Goal: Task Accomplishment & Management: Use online tool/utility

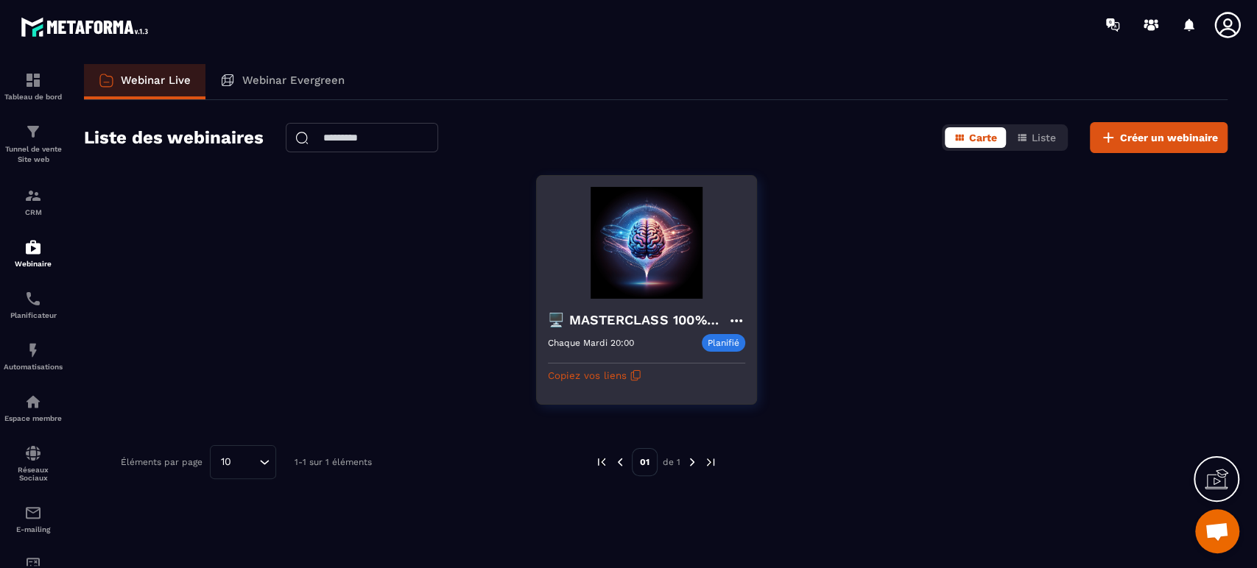
click at [617, 282] on img at bounding box center [646, 243] width 197 height 112
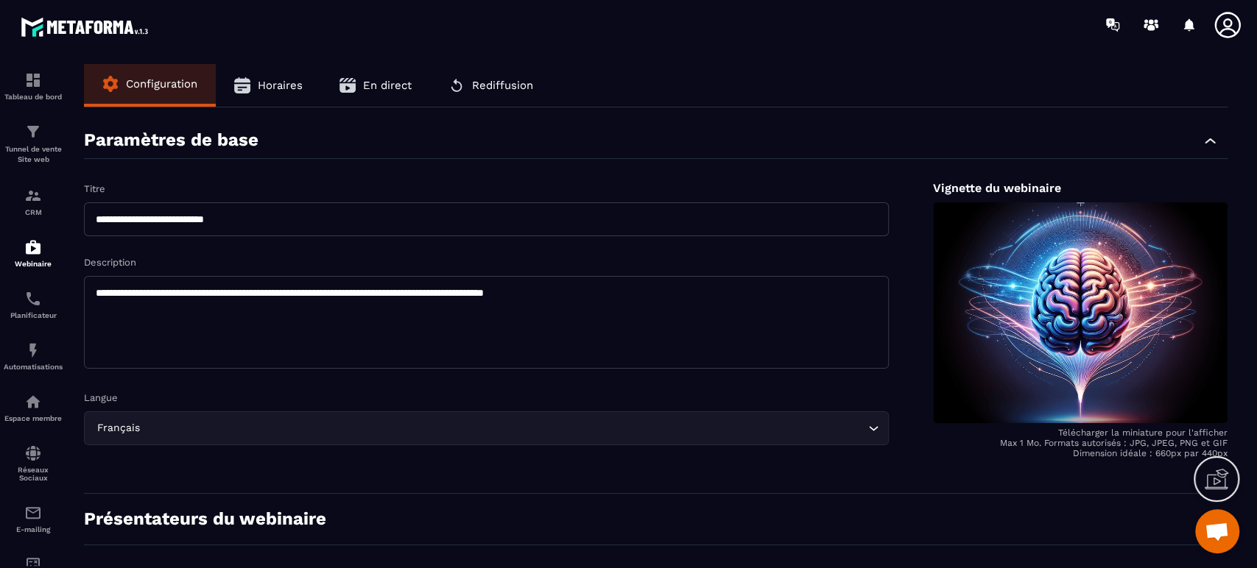
click at [362, 89] on button "En direct" at bounding box center [375, 85] width 109 height 43
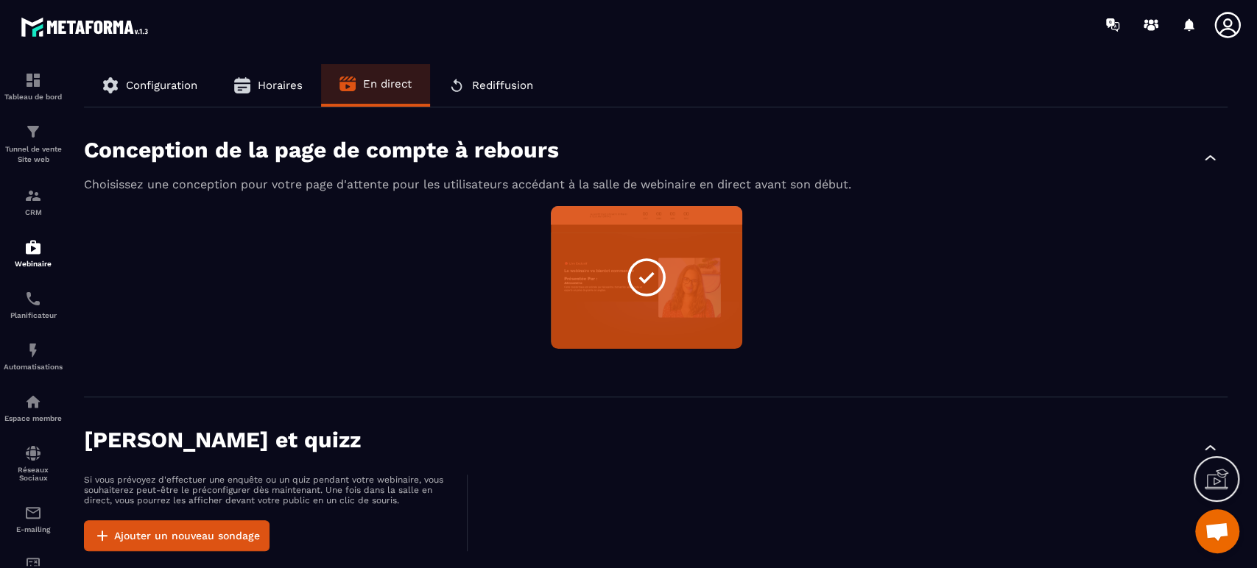
click at [398, 266] on div "Non sélectionné Aperçu Modifier" at bounding box center [656, 286] width 1144 height 161
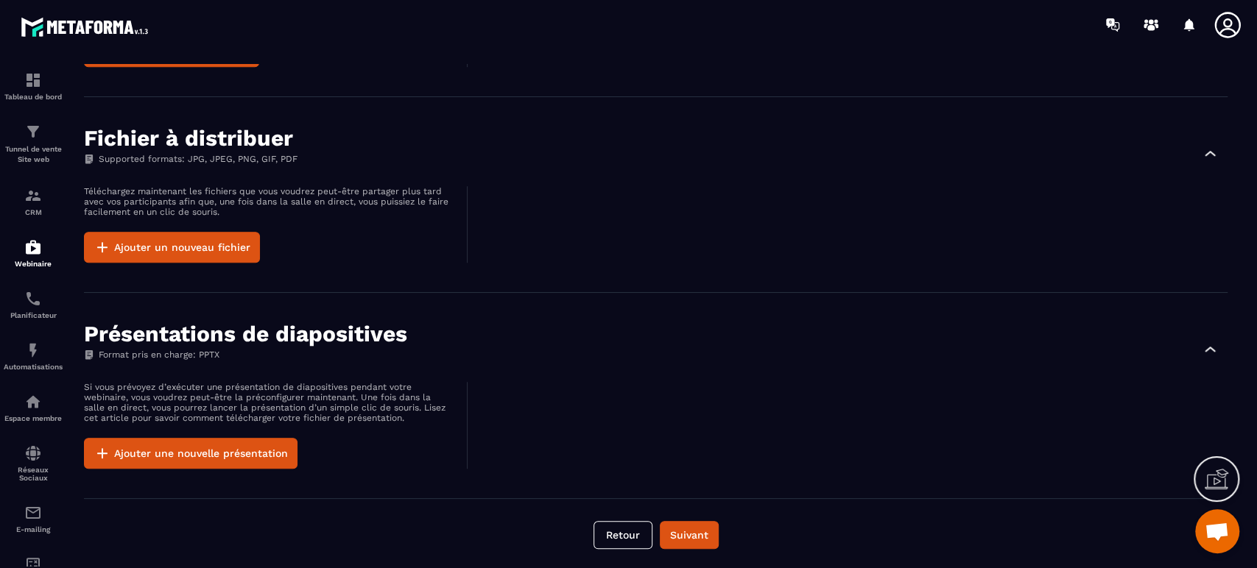
scroll to position [909, 0]
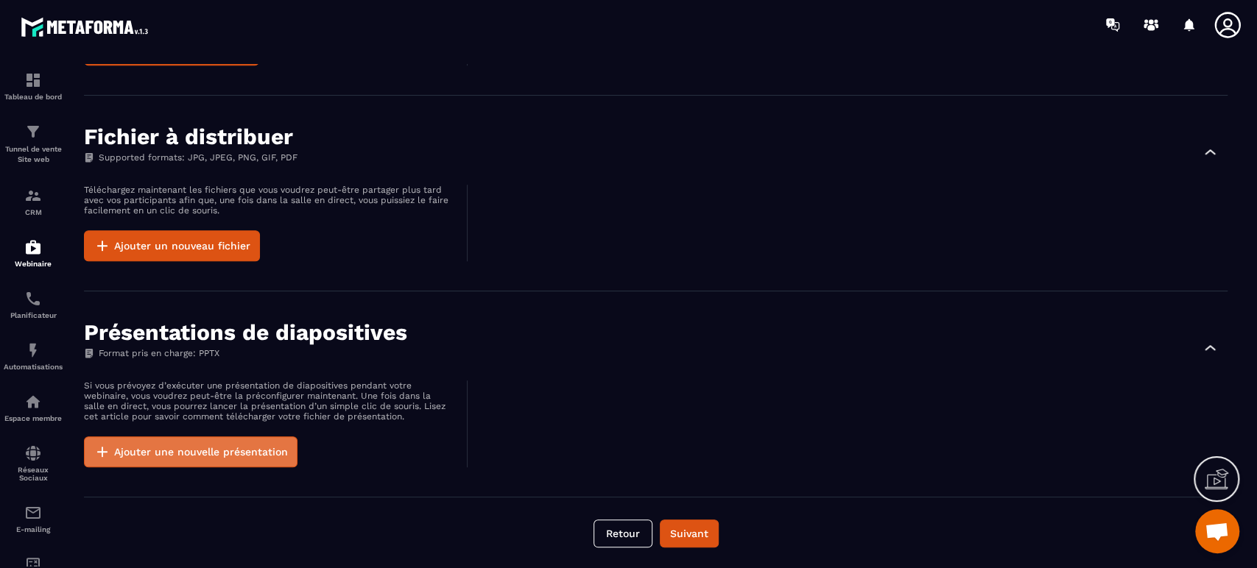
click at [237, 447] on button "Ajouter une nouvelle présentation" at bounding box center [191, 452] width 214 height 31
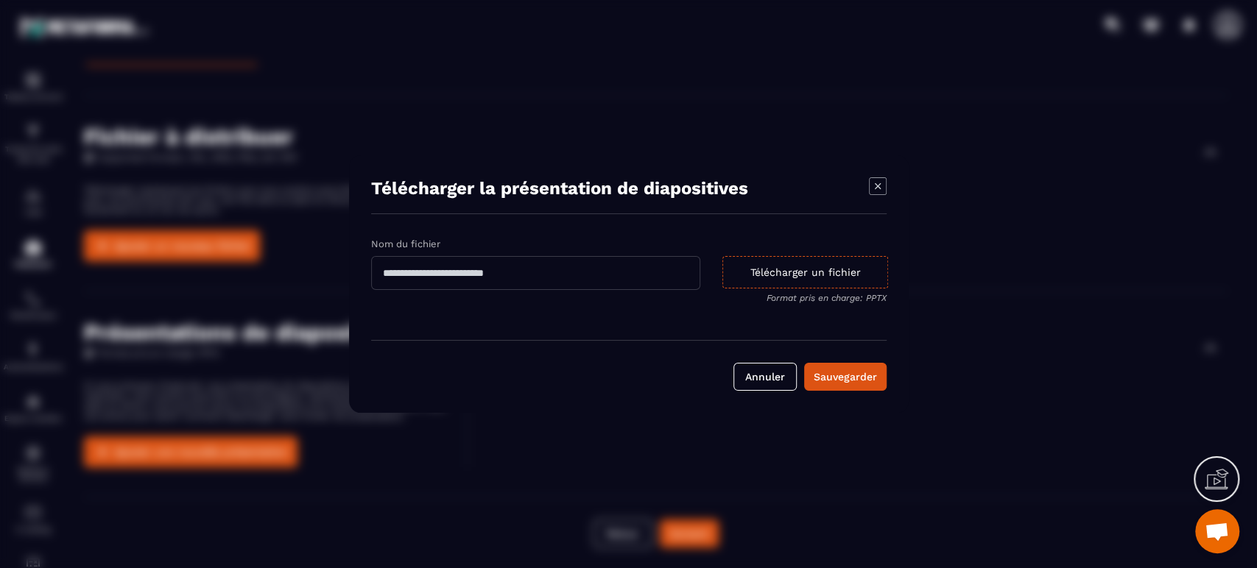
click at [495, 256] on input "Modal window" at bounding box center [535, 273] width 329 height 34
type input "*"
type input "**********"
click at [759, 284] on div "Télécharger un fichier" at bounding box center [805, 272] width 166 height 32
click at [0, 0] on input "Télécharger un fichier Format pris en charge: PPTX" at bounding box center [0, 0] width 0 height 0
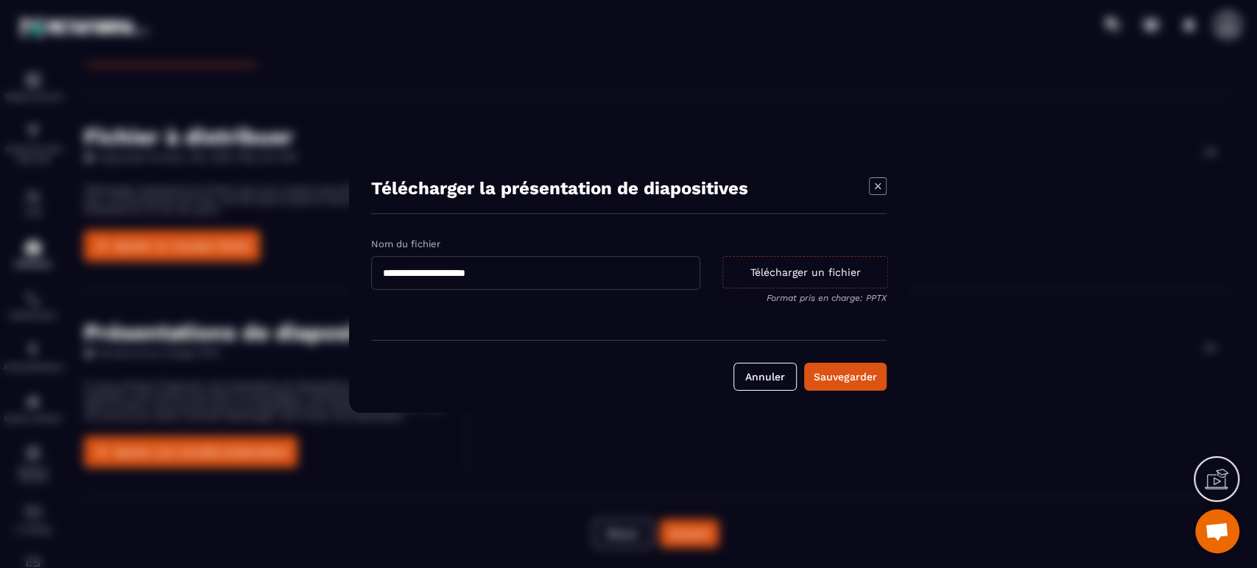
click at [783, 267] on div "Télécharger un fichier" at bounding box center [805, 272] width 166 height 32
click at [0, 0] on input "Télécharger un fichier Format pris en charge: PPTX" at bounding box center [0, 0] width 0 height 0
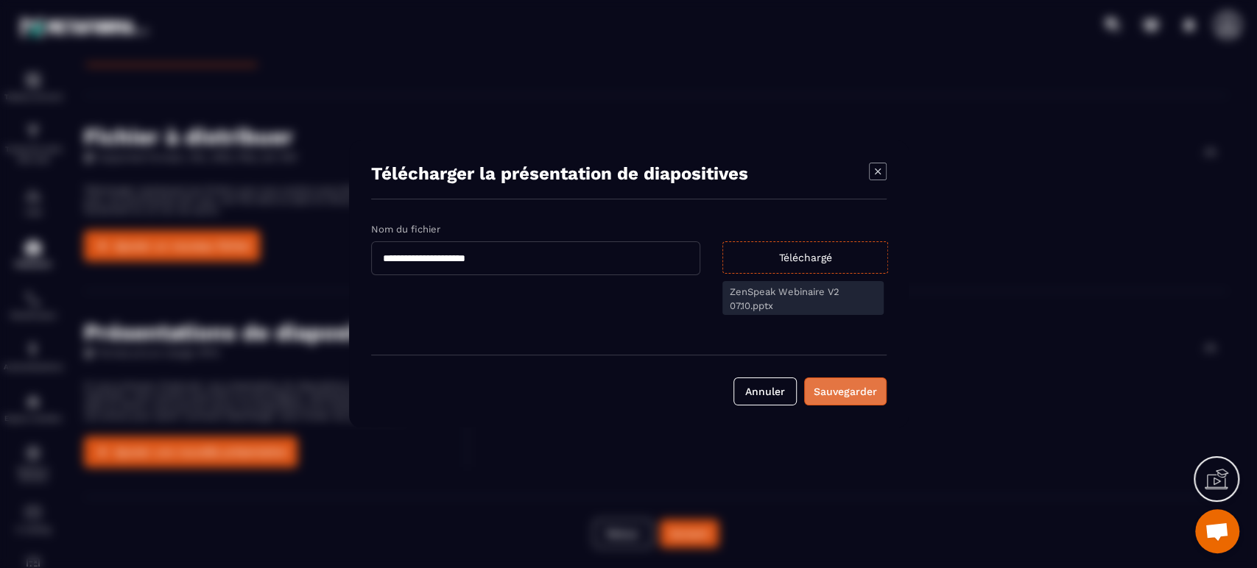
click at [860, 386] on div "Sauvegarder" at bounding box center [845, 391] width 63 height 15
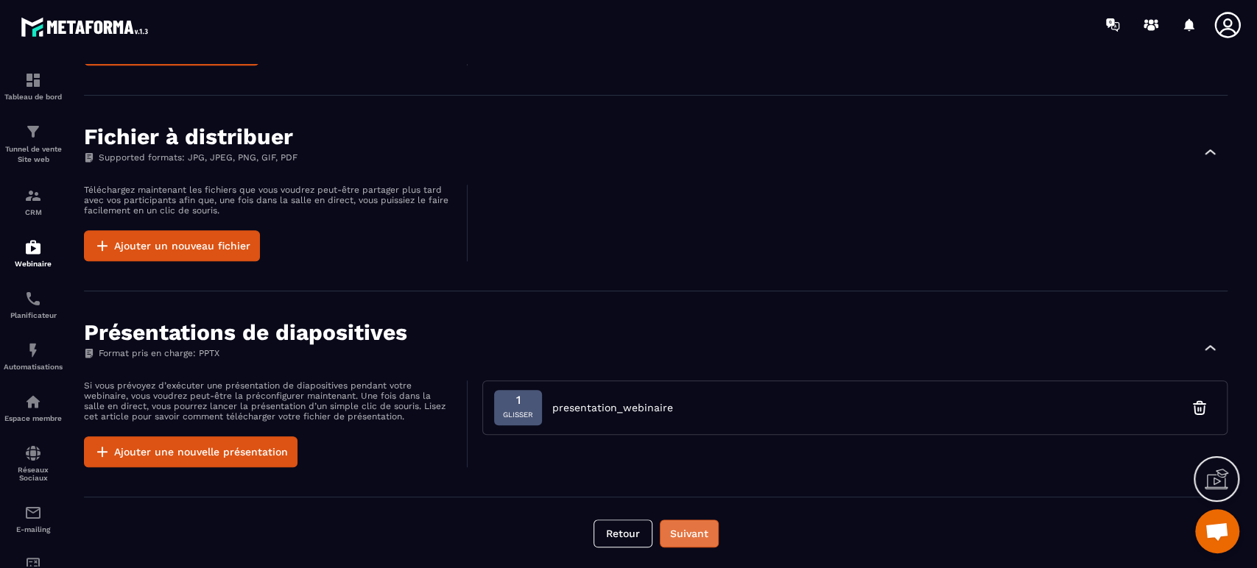
click at [697, 535] on button "Suivant" at bounding box center [689, 534] width 59 height 28
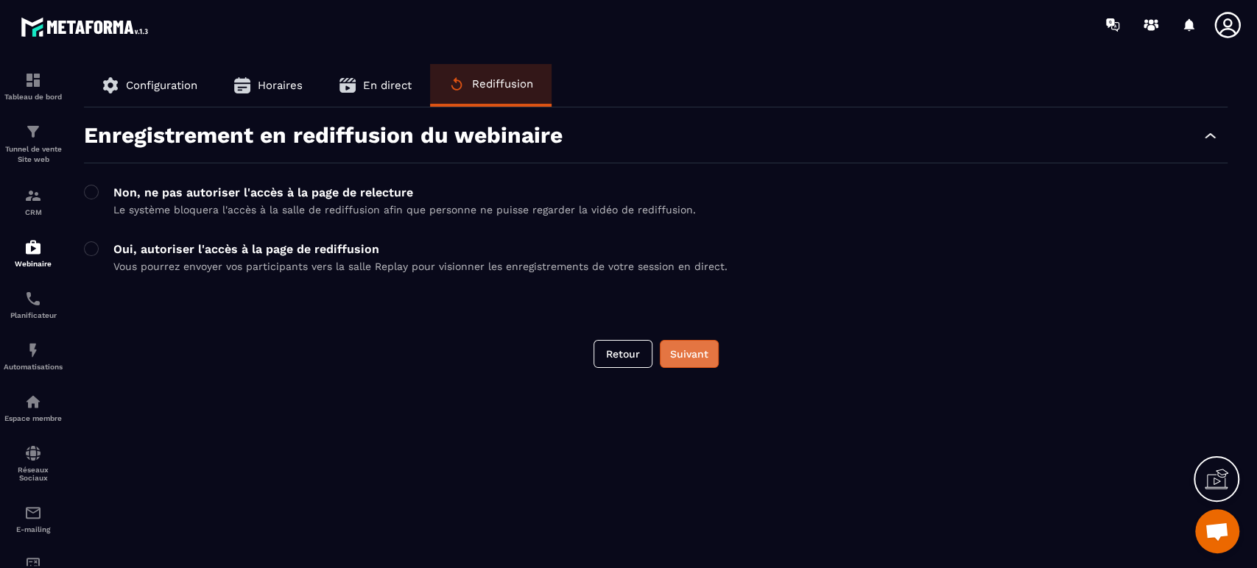
click at [708, 365] on button "Suivant" at bounding box center [689, 354] width 59 height 28
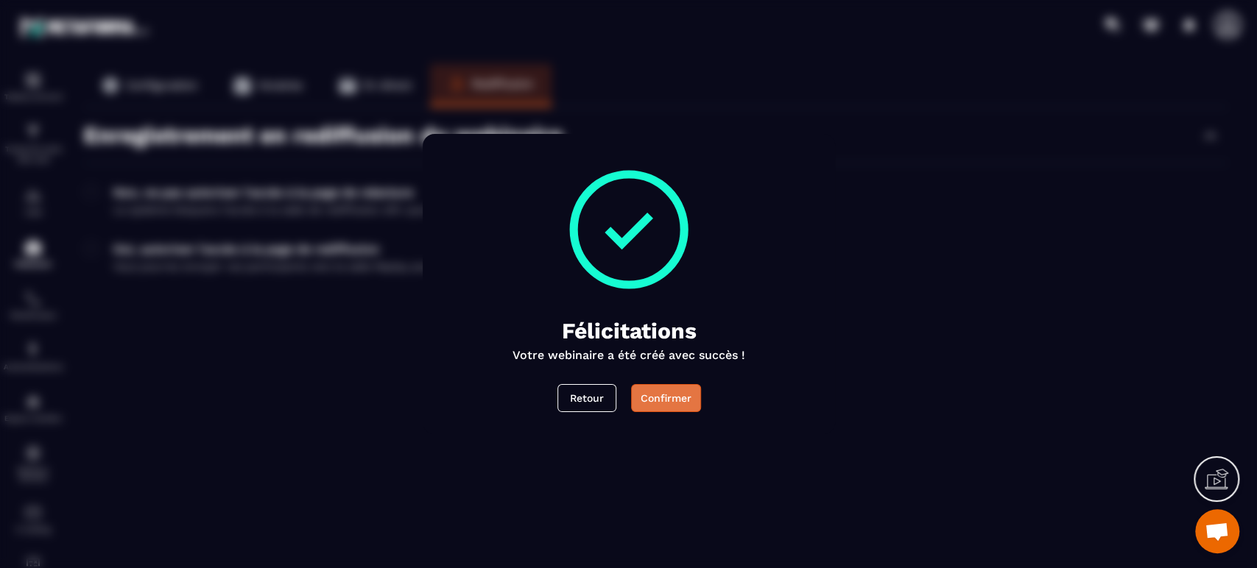
click at [655, 401] on button "Confirmer" at bounding box center [665, 398] width 70 height 28
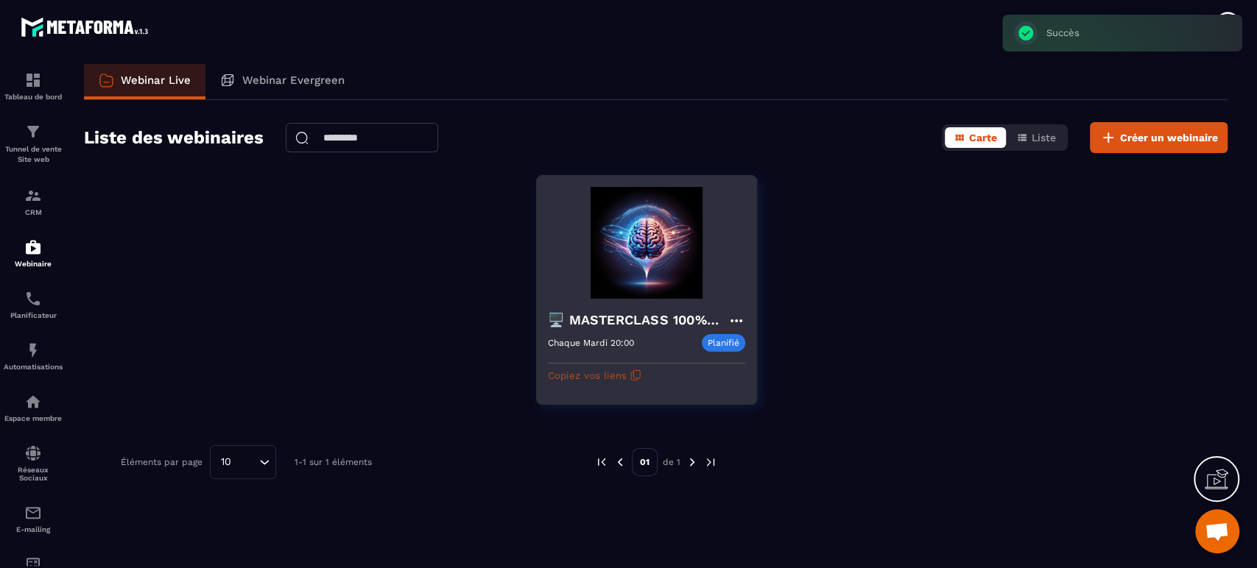
click at [605, 382] on button "Copiez vos liens" at bounding box center [595, 376] width 94 height 24
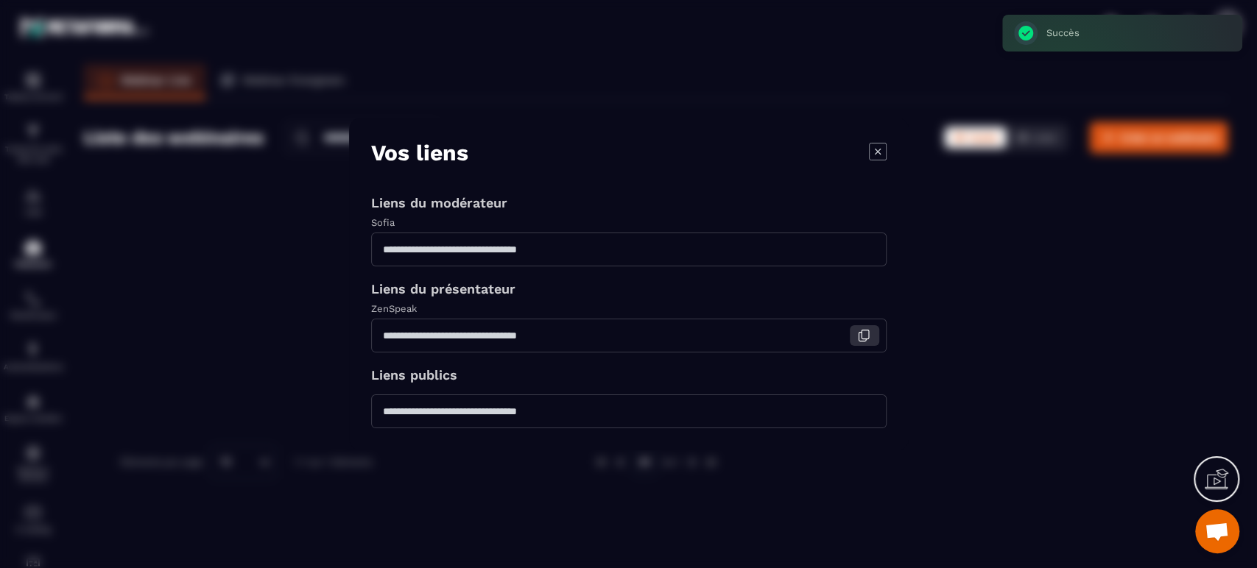
click at [866, 331] on icon "Modal window" at bounding box center [863, 335] width 13 height 13
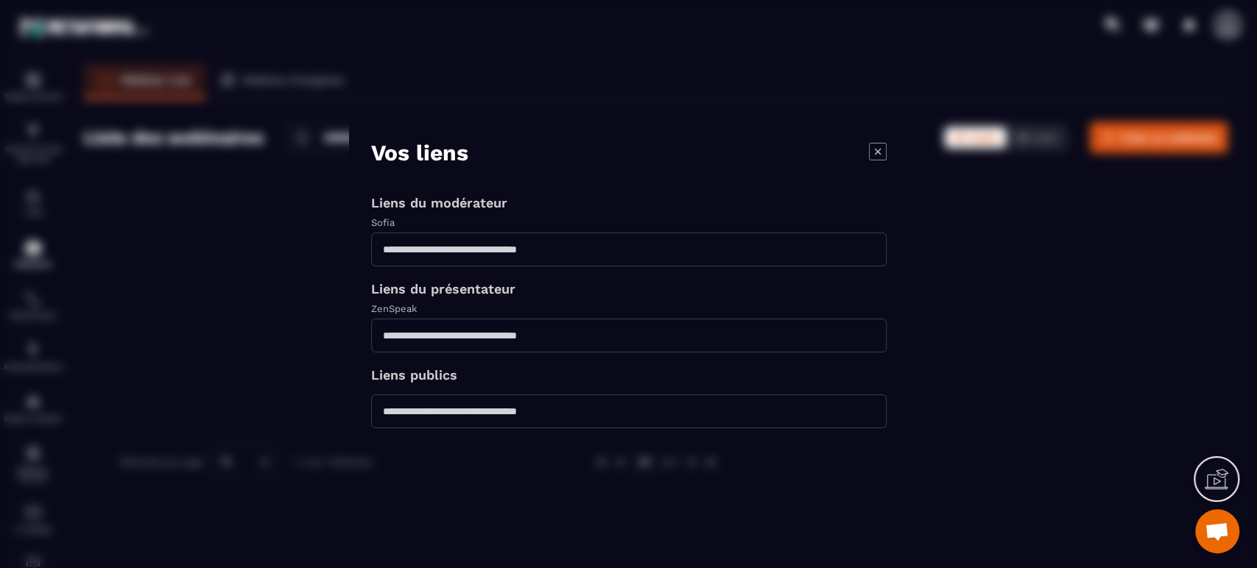
click at [878, 152] on icon "Modal window" at bounding box center [878, 152] width 18 height 18
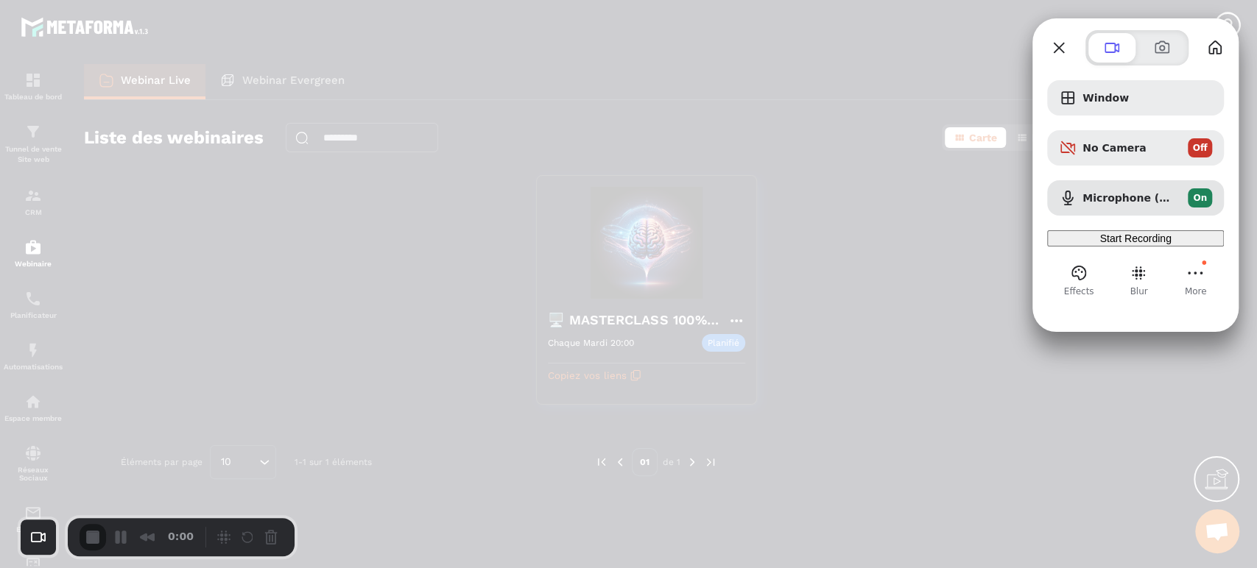
click at [1113, 244] on span "Start Recording" at bounding box center [1134, 239] width 71 height 12
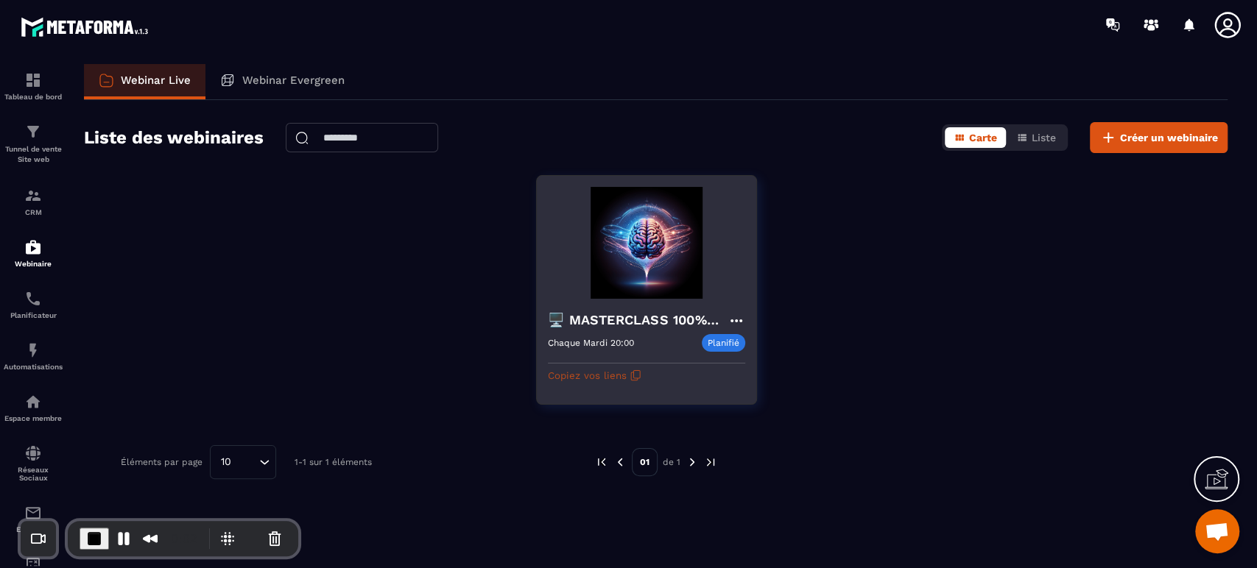
click at [605, 364] on button "Copiez vos liens" at bounding box center [595, 376] width 94 height 24
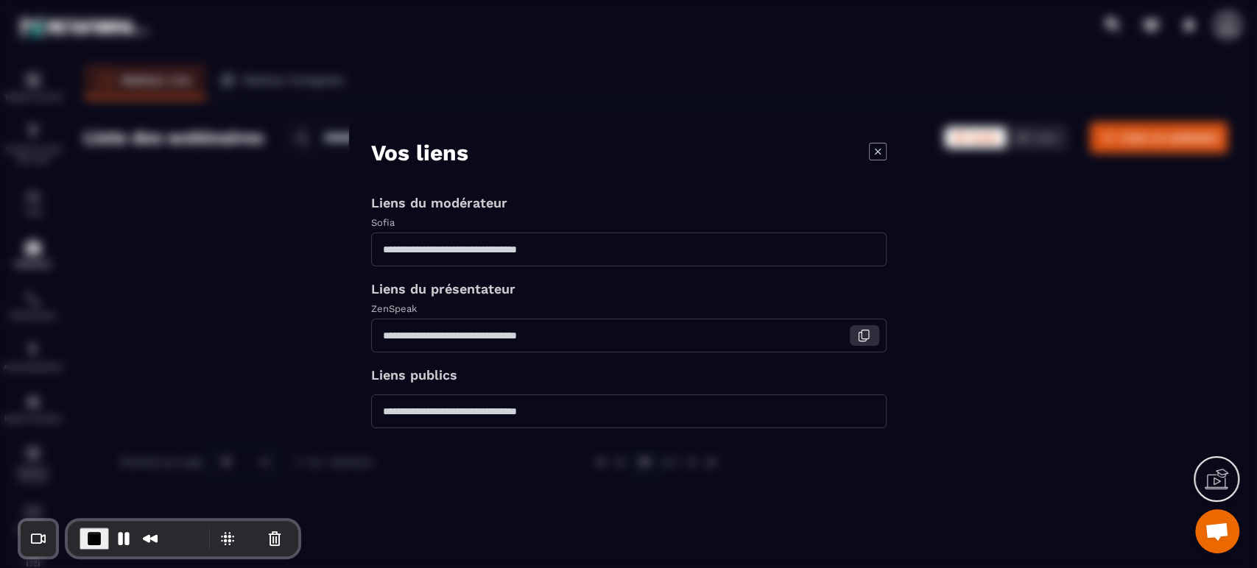
click at [862, 336] on icon "Modal window" at bounding box center [863, 335] width 13 height 13
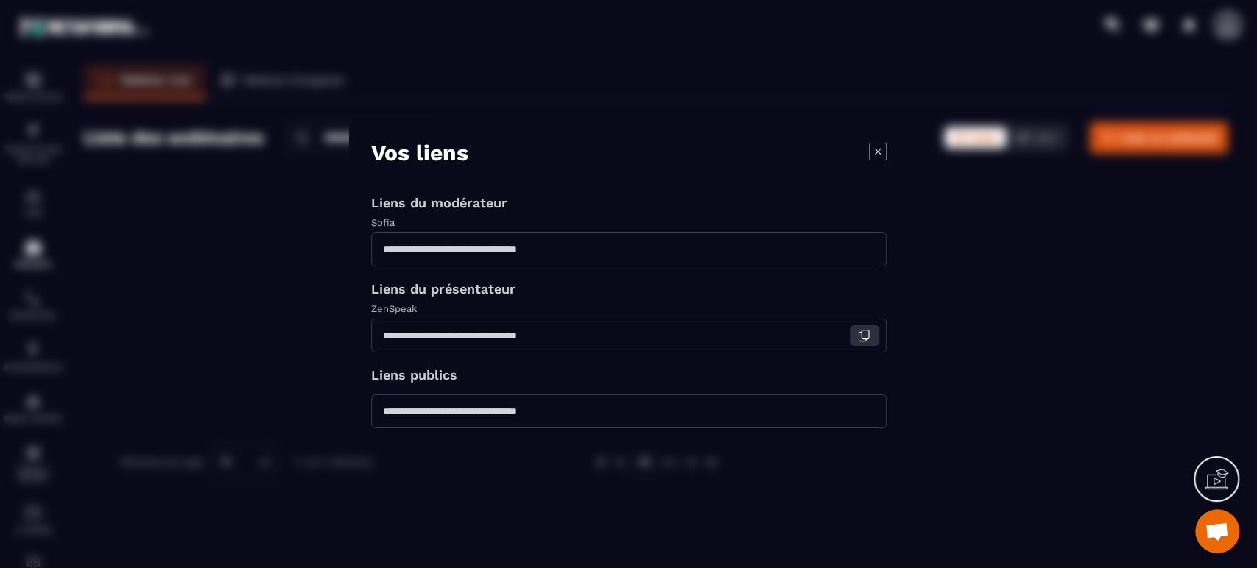
click at [854, 333] on button "Modal window" at bounding box center [864, 335] width 29 height 21
